Goal: Transaction & Acquisition: Purchase product/service

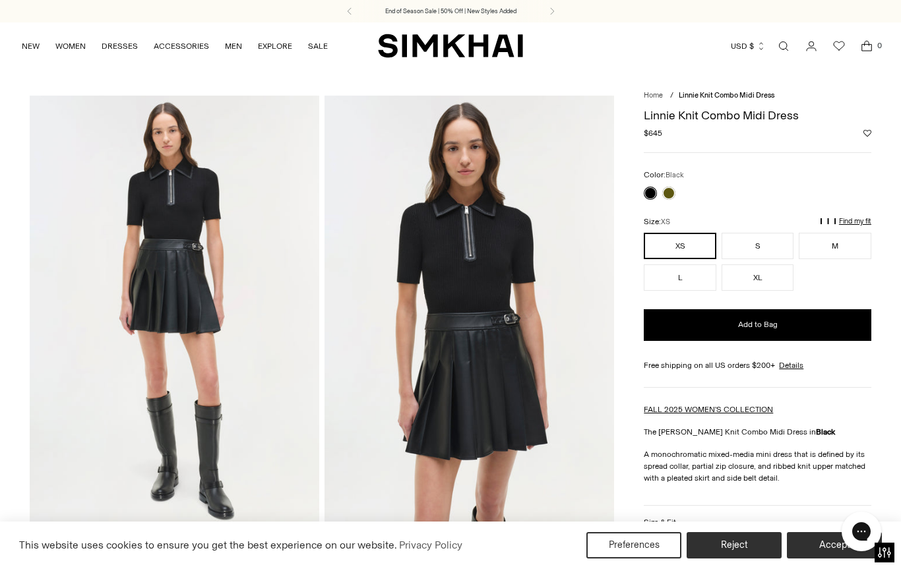
click at [669, 194] on link at bounding box center [668, 193] width 13 height 13
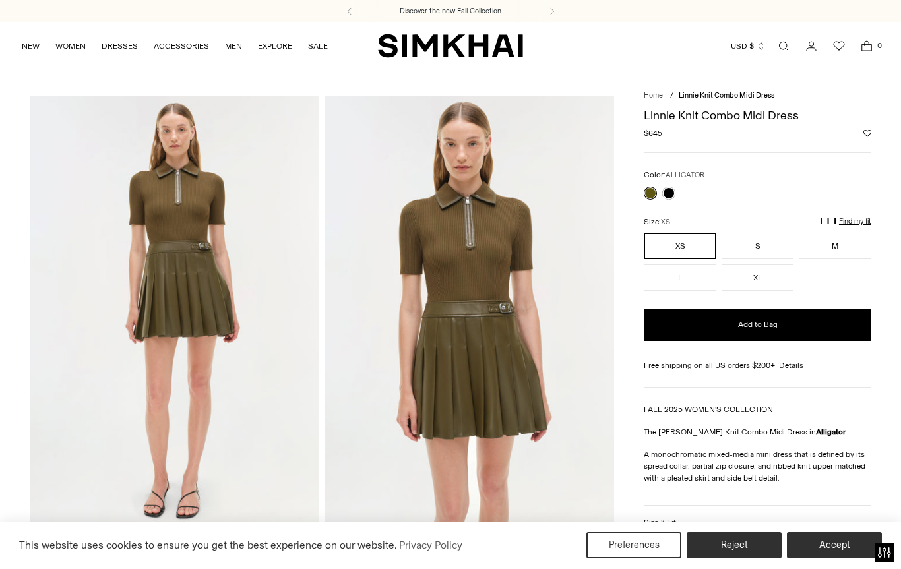
click at [647, 199] on div at bounding box center [659, 193] width 37 height 18
click at [643, 199] on div at bounding box center [659, 193] width 37 height 18
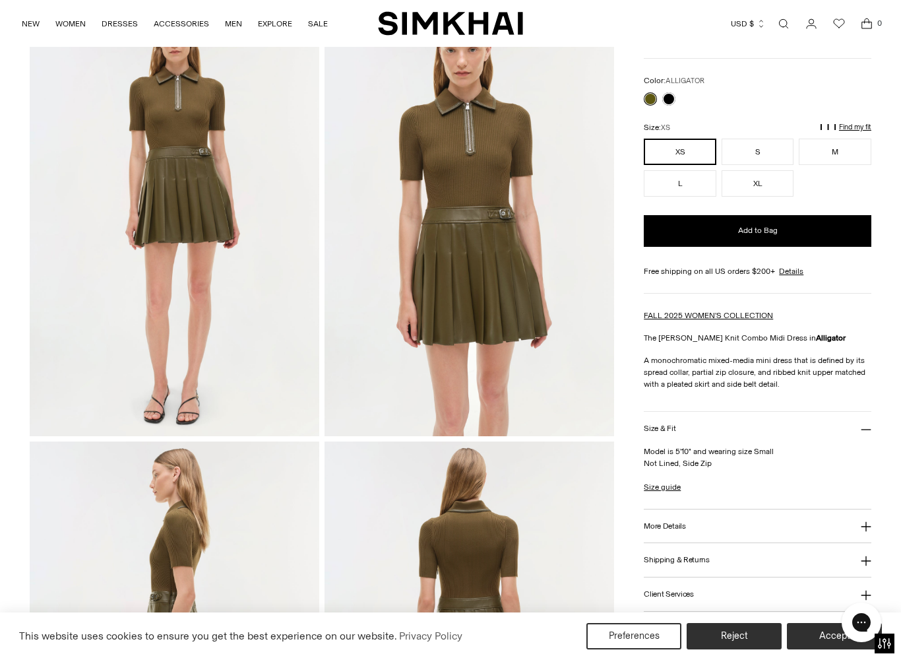
scroll to position [96, 0]
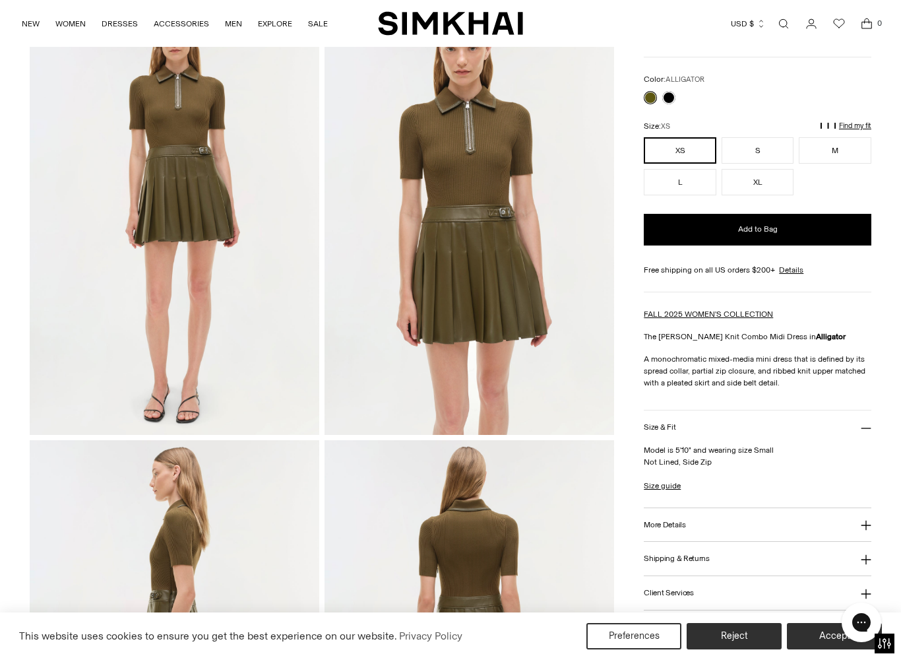
click at [649, 108] on div "Color: ALLIGATOR Color: ALLIGATOR ********* Size: XS XS S M L XL ** * * * **" at bounding box center [758, 134] width 228 height 122
click at [676, 98] on link at bounding box center [668, 97] width 13 height 13
